Goal: Complete application form

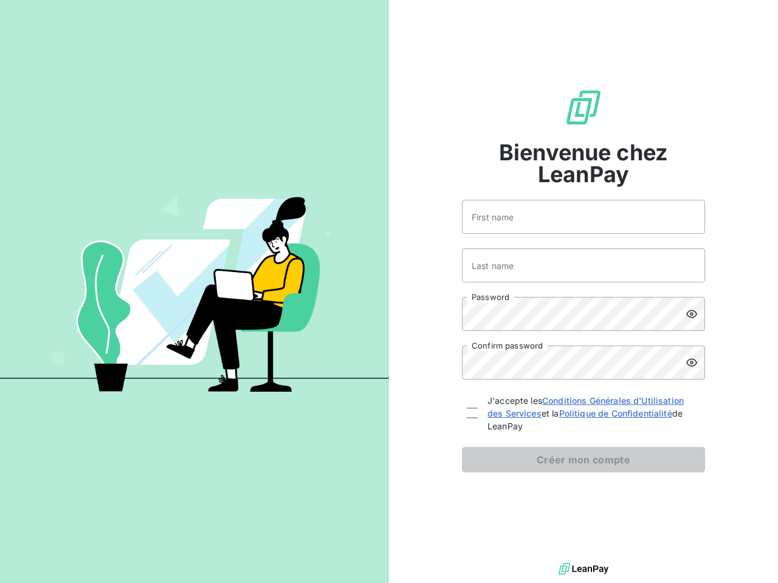
click at [389, 292] on div "Bienvenue chez LeanPay First name Last name Password Confirm password J'accepte…" at bounding box center [583, 280] width 389 height 560
click at [695, 314] on icon at bounding box center [691, 314] width 12 height 12
click at [695, 363] on icon at bounding box center [691, 363] width 12 height 12
click at [472, 413] on div at bounding box center [472, 413] width 11 height 11
checkbox input "true"
